Goal: Ask a question

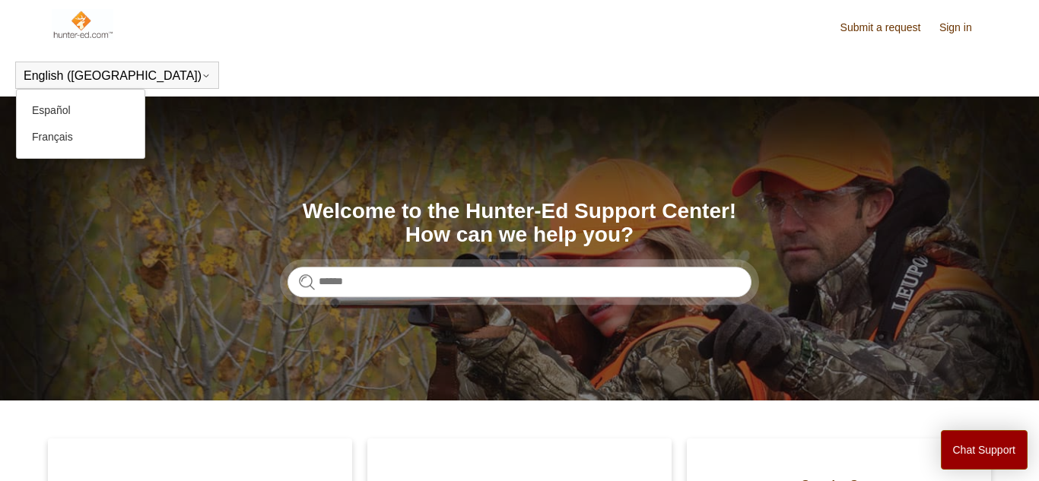
click at [80, 83] on button "English ([GEOGRAPHIC_DATA])" at bounding box center [117, 76] width 187 height 14
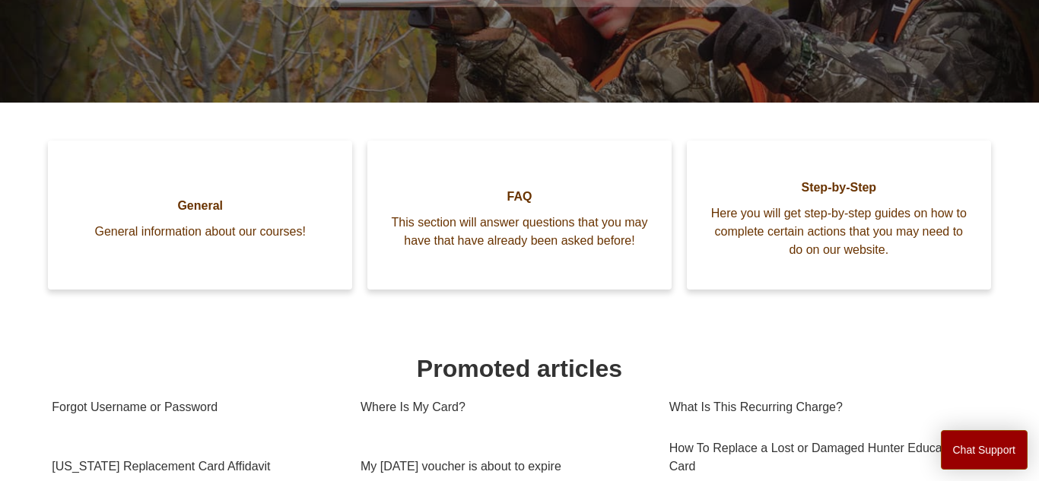
scroll to position [302, 0]
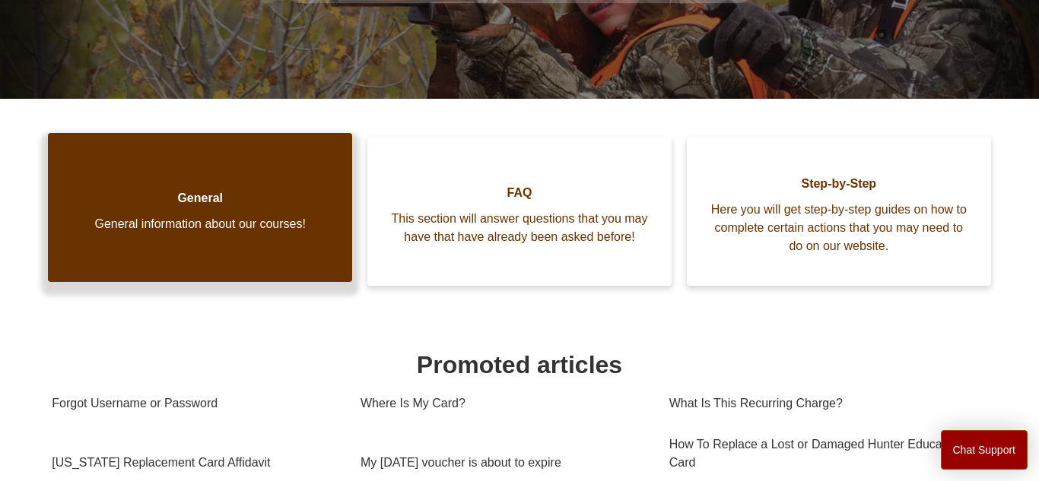
click at [219, 213] on link "General General information about our courses!" at bounding box center [200, 207] width 304 height 149
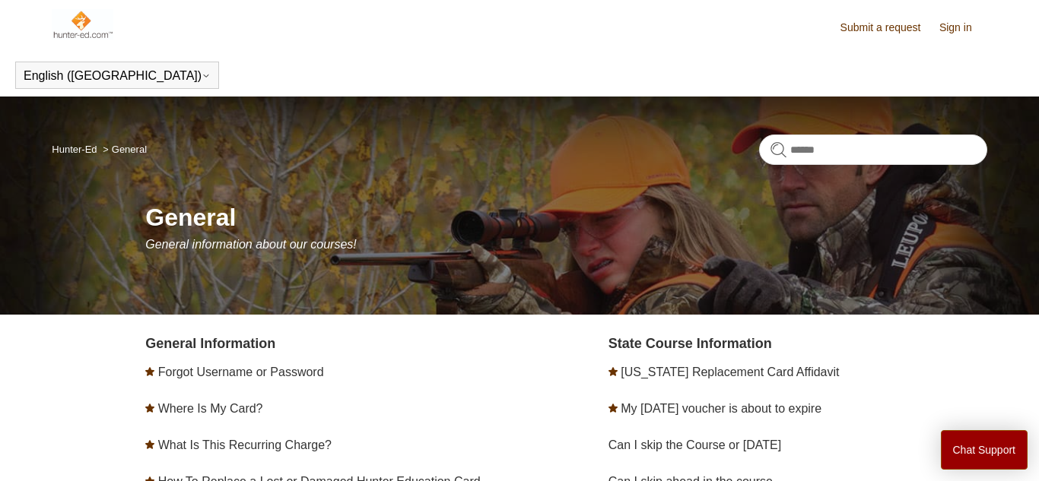
click at [78, 24] on img at bounding box center [83, 24] width 62 height 30
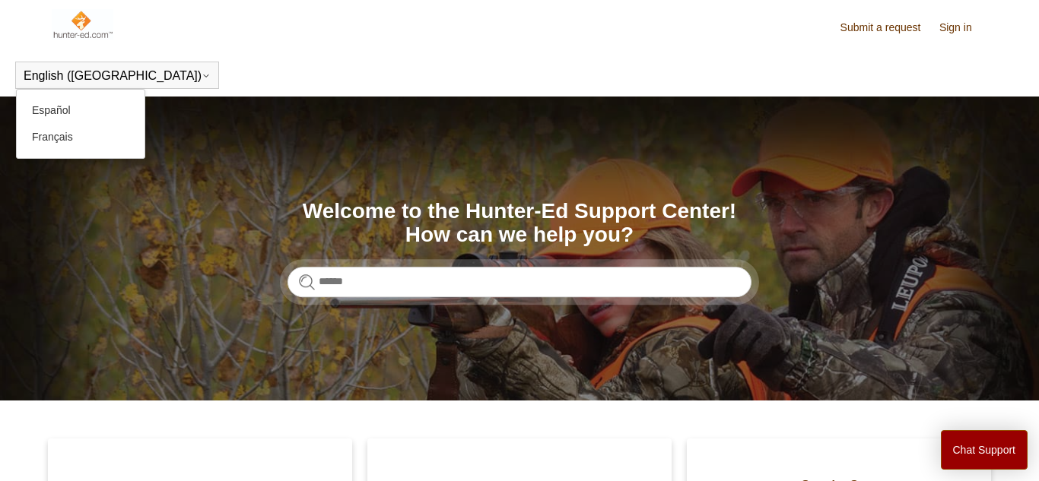
click at [50, 80] on button "English ([GEOGRAPHIC_DATA])" at bounding box center [117, 76] width 187 height 14
click at [68, 106] on link "Español" at bounding box center [81, 110] width 128 height 27
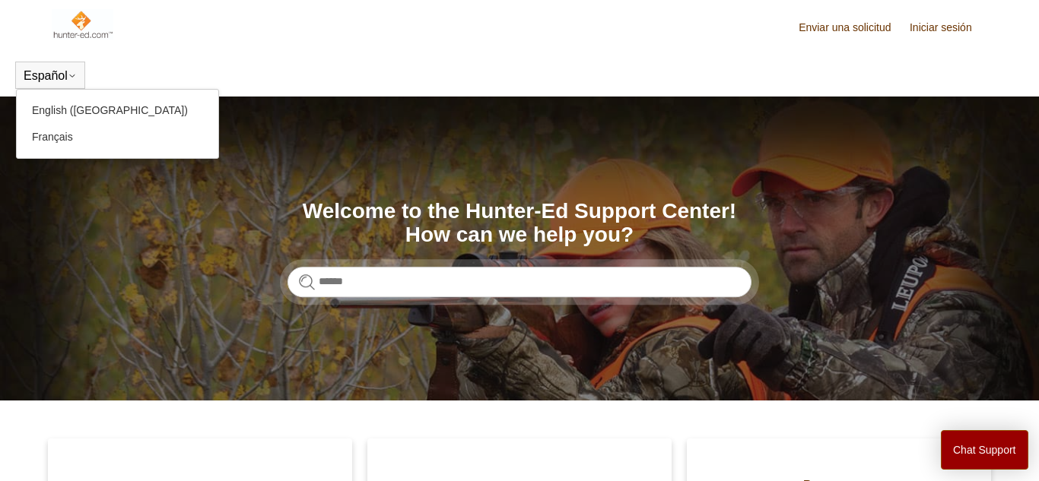
click at [63, 84] on div "Español English (US) Français" at bounding box center [50, 75] width 70 height 27
click at [73, 105] on link "English ([GEOGRAPHIC_DATA])" at bounding box center [118, 110] width 202 height 27
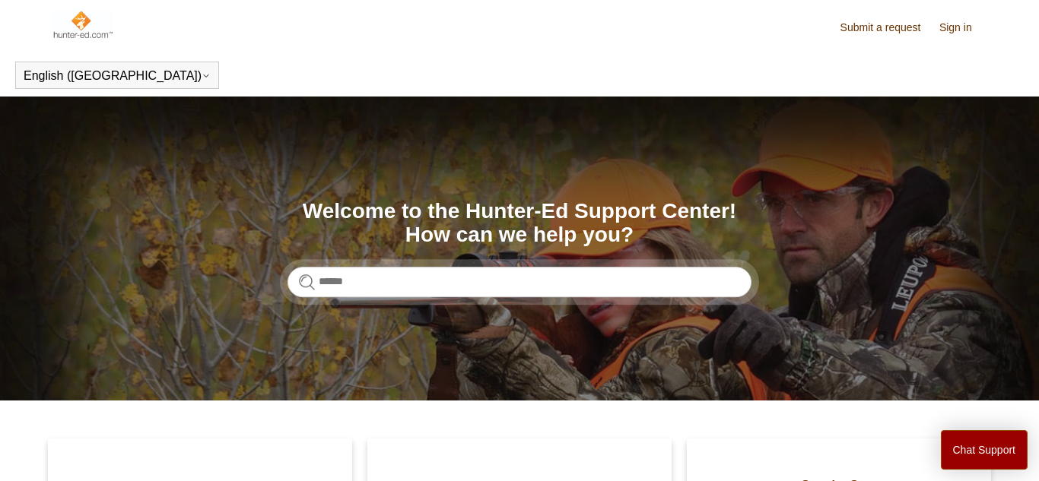
click at [944, 29] on link "Sign in" at bounding box center [963, 28] width 48 height 16
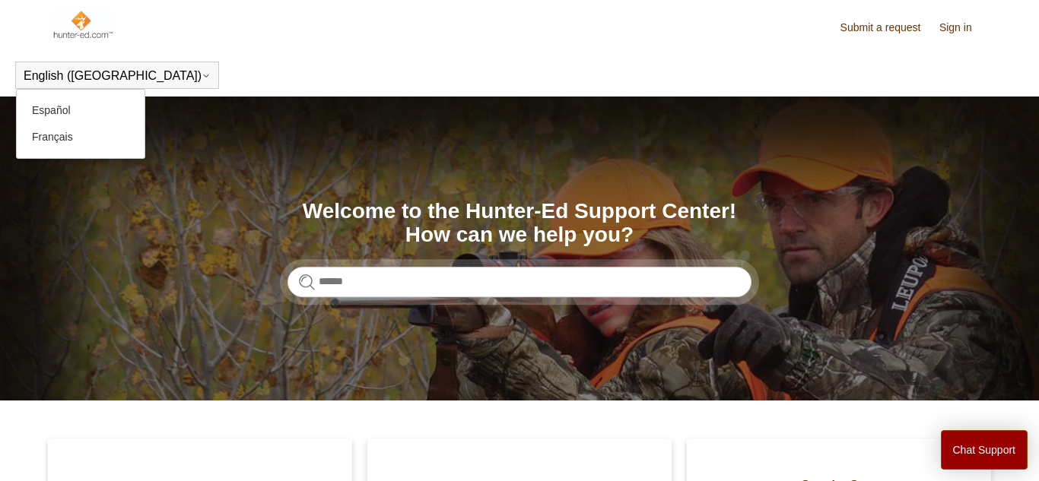
click at [107, 75] on div "English ([GEOGRAPHIC_DATA]) Español [DEMOGRAPHIC_DATA]" at bounding box center [117, 75] width 204 height 27
click at [115, 111] on link "Español" at bounding box center [81, 110] width 128 height 27
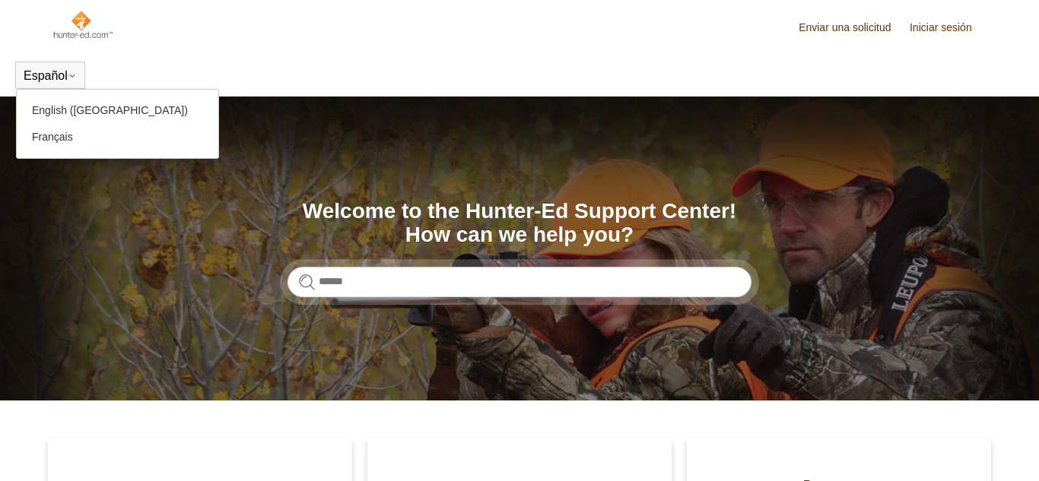
click at [81, 76] on div "Español English (US) Français" at bounding box center [50, 75] width 70 height 27
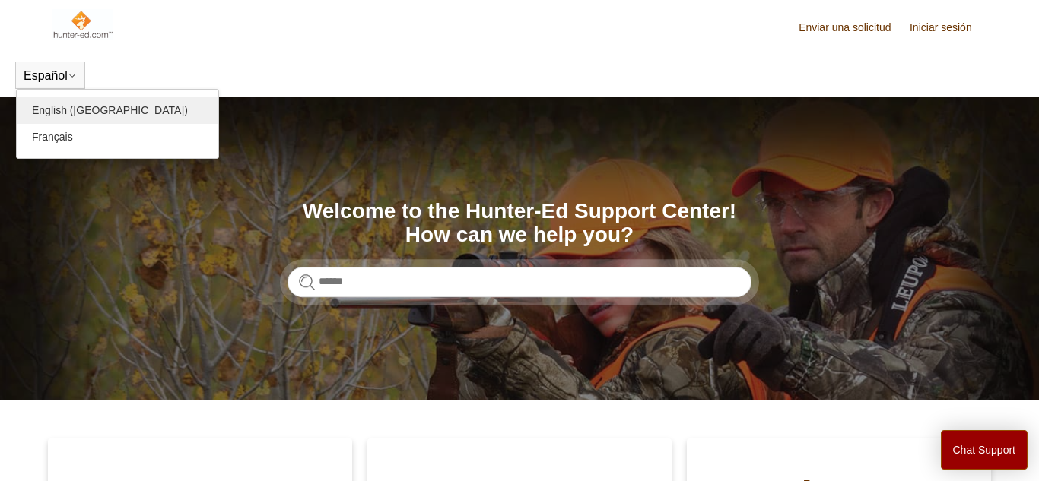
click at [87, 109] on link "English ([GEOGRAPHIC_DATA])" at bounding box center [118, 110] width 202 height 27
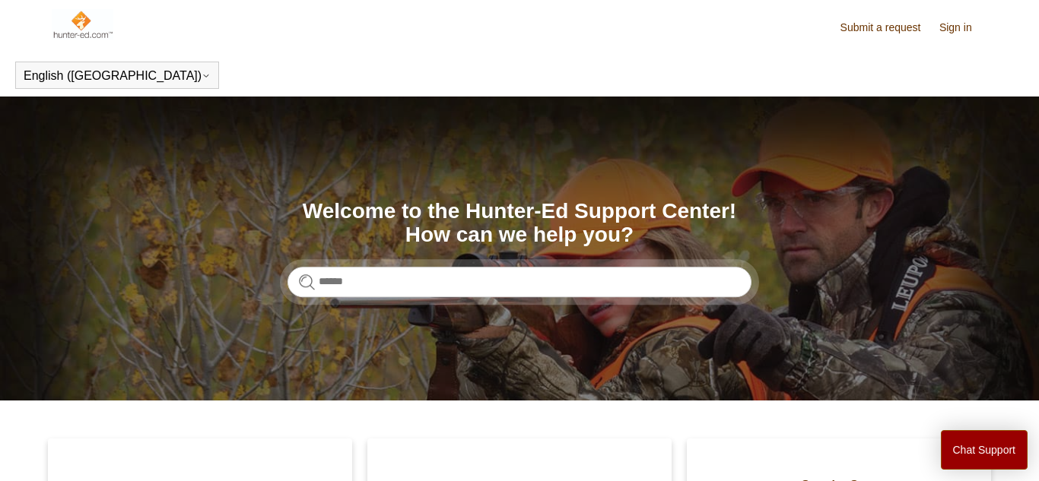
click at [949, 29] on link "Sign in" at bounding box center [963, 28] width 48 height 16
click at [94, 30] on img at bounding box center [83, 24] width 62 height 30
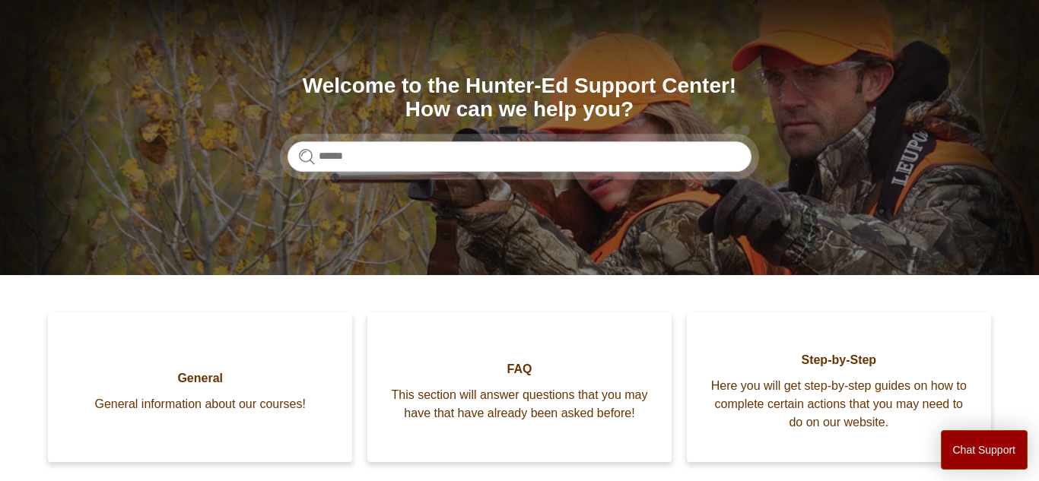
scroll to position [135, 0]
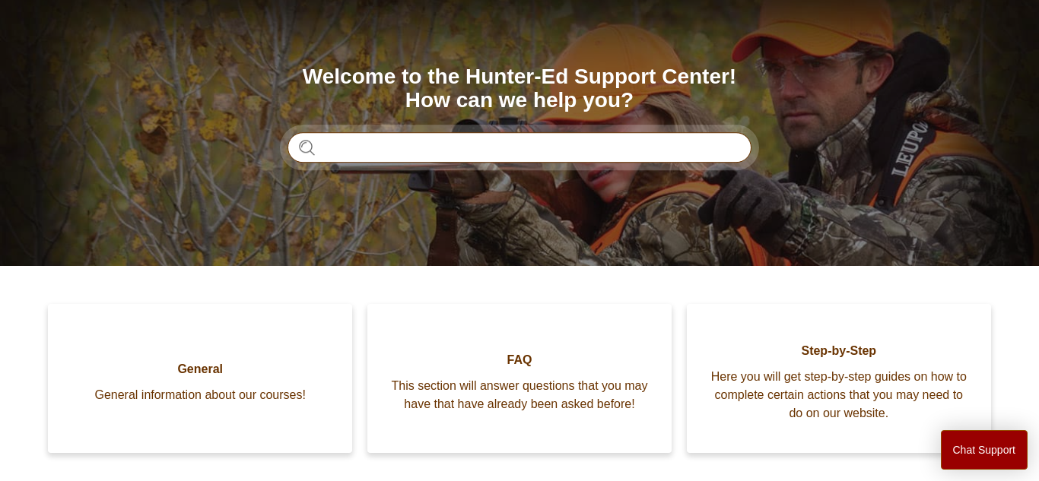
click at [398, 159] on input "Search" at bounding box center [519, 147] width 464 height 30
type input "**********"
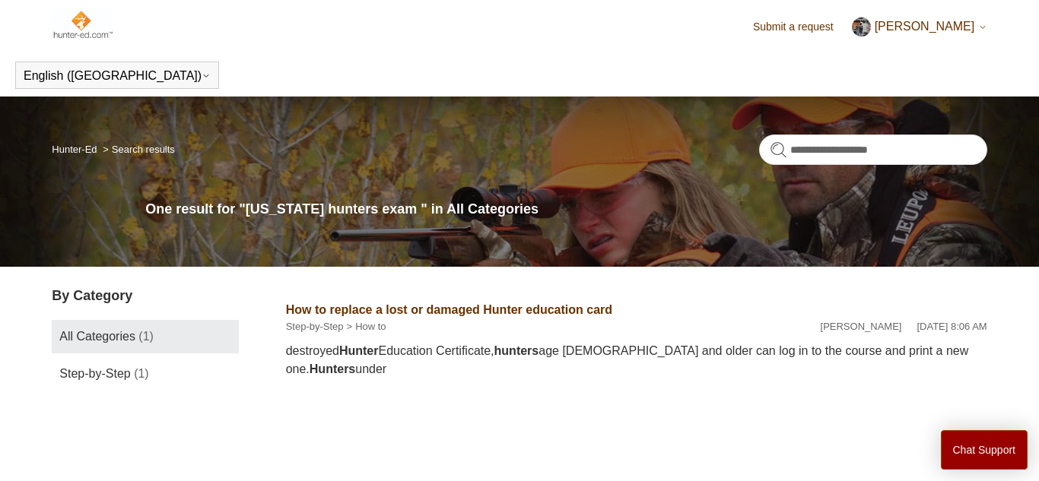
click at [827, 33] on link "Submit a request" at bounding box center [801, 27] width 96 height 16
